Goal: Find specific page/section: Find specific page/section

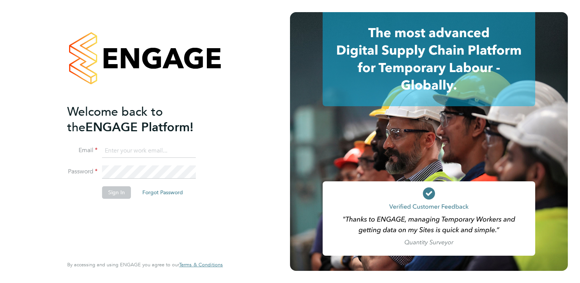
click at [171, 145] on input at bounding box center [149, 151] width 94 height 14
paste input "payroll.downloadqueries@hays.com"
type input "payroll.downloadqueries@hays.com"
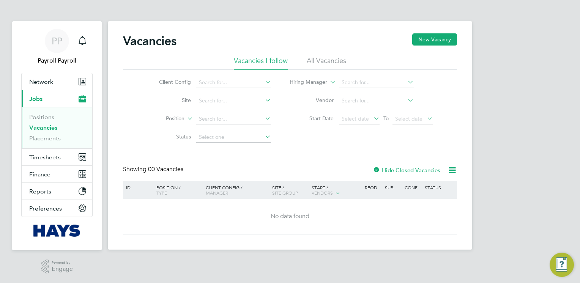
click at [47, 142] on ul "Positions Vacancies Placements" at bounding box center [57, 127] width 71 height 41
click at [47, 138] on link "Placements" at bounding box center [44, 138] width 31 height 7
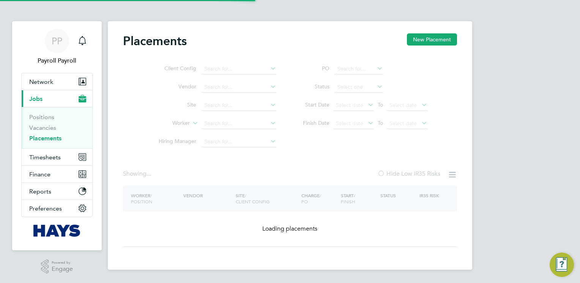
click at [47, 138] on link "Placements" at bounding box center [45, 138] width 32 height 7
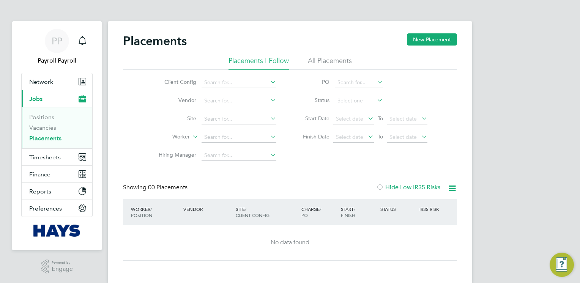
click at [340, 60] on li "All Placements" at bounding box center [330, 63] width 44 height 14
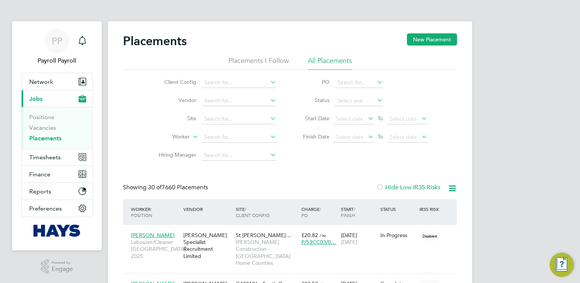
click at [227, 127] on li "Site" at bounding box center [214, 119] width 143 height 18
click at [222, 136] on input at bounding box center [238, 137] width 75 height 11
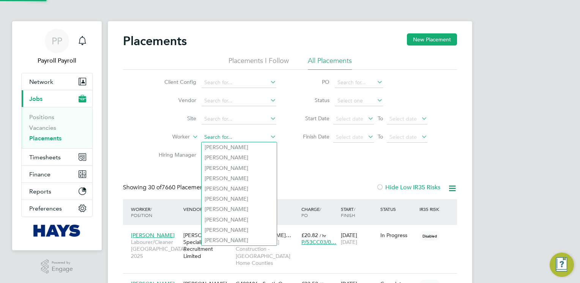
paste input "Owen William Nattrass"
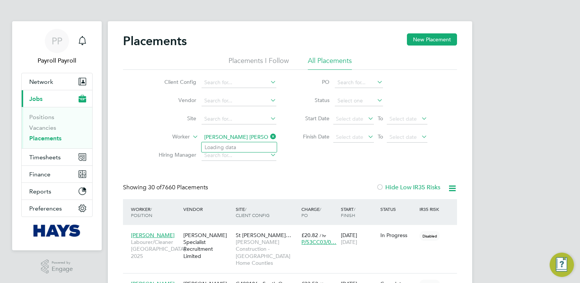
click at [227, 136] on input "Owen William Nattrass" at bounding box center [238, 137] width 75 height 11
type input "[PERSON_NAME]"
click at [256, 148] on li "Owen Nattrass" at bounding box center [249, 147] width 96 height 10
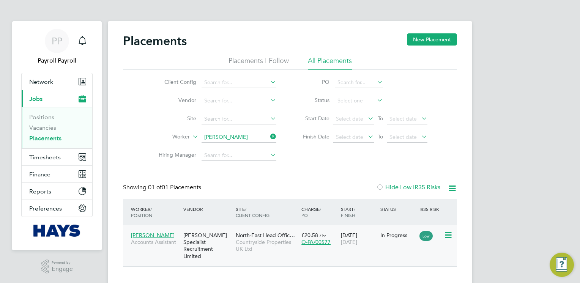
click at [223, 242] on div "[PERSON_NAME] Specialist Recruitment Limited" at bounding box center [207, 245] width 52 height 35
